Goal: Find specific page/section: Find specific page/section

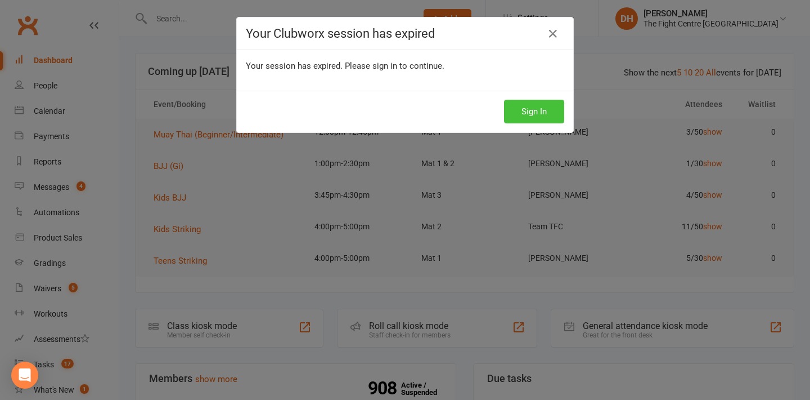
click at [531, 114] on button "Sign In" at bounding box center [534, 112] width 60 height 24
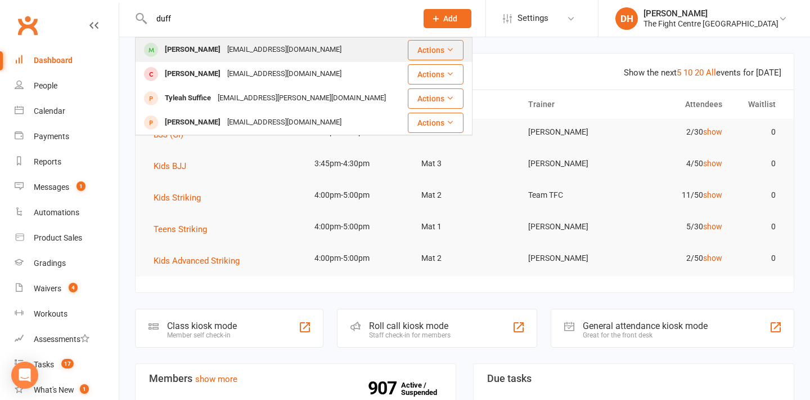
type input "duff"
click at [199, 39] on div "Duff Thomas tdyfed21@gmail.com" at bounding box center [270, 49] width 268 height 23
